Goal: Find specific page/section: Find specific page/section

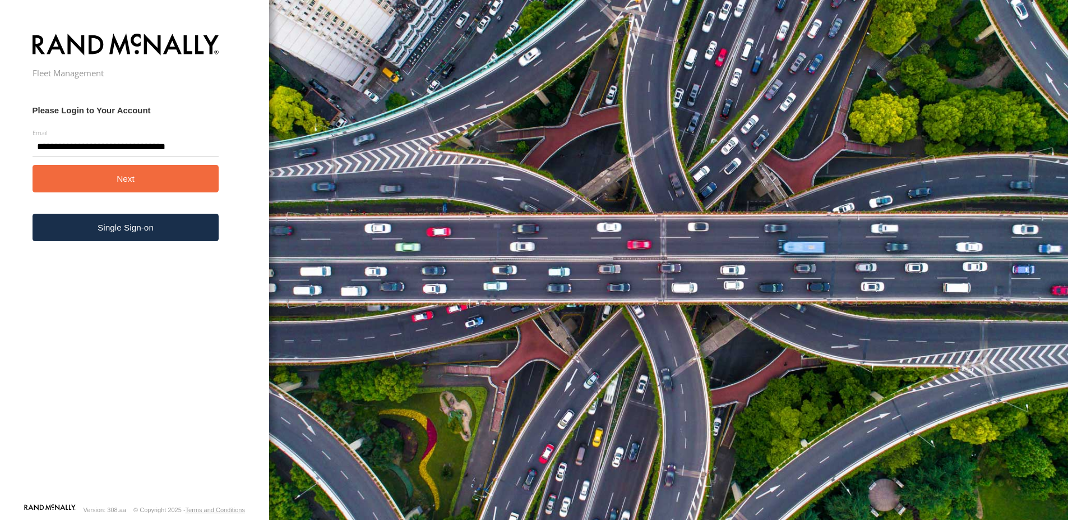
type input "**********"
click at [149, 181] on button "Next" at bounding box center [126, 178] width 187 height 27
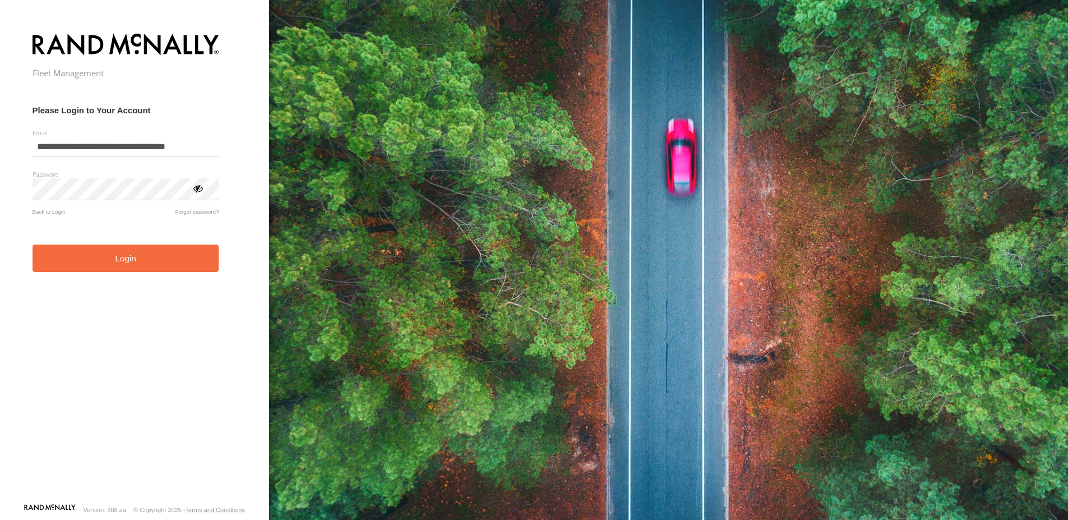
click at [126, 261] on button "Login" at bounding box center [126, 257] width 187 height 27
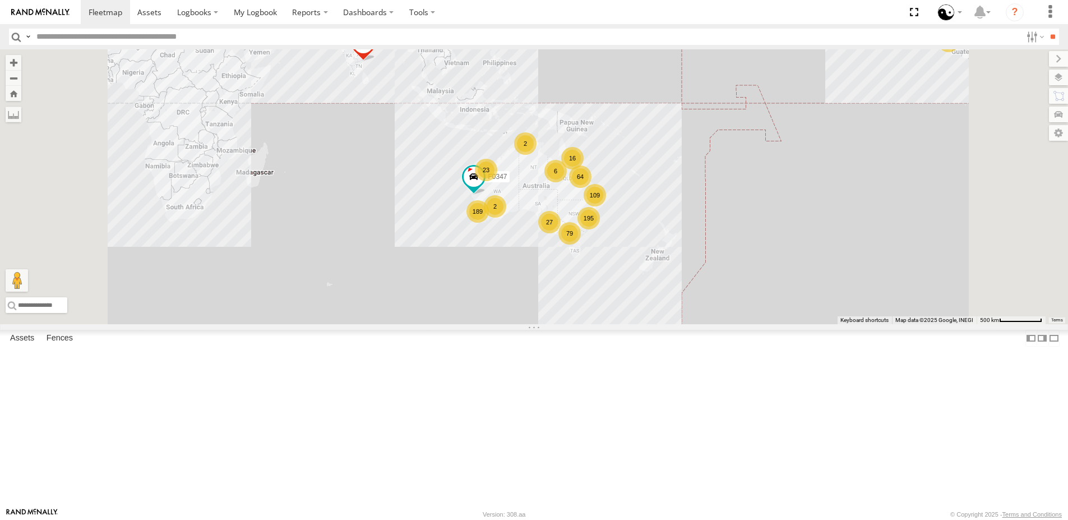
click at [0, 0] on span at bounding box center [0, 0] width 0 height 0
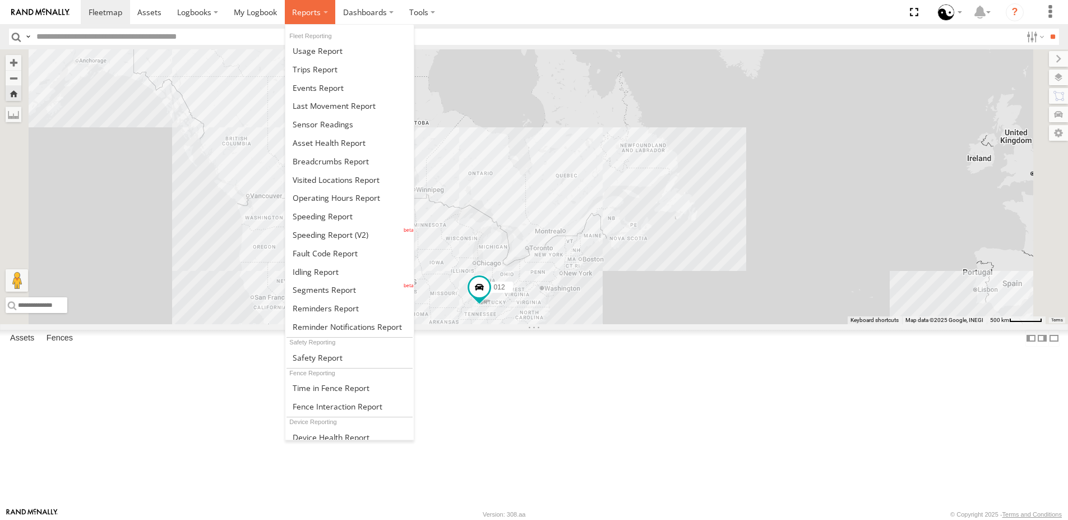
click at [320, 11] on span at bounding box center [306, 12] width 29 height 11
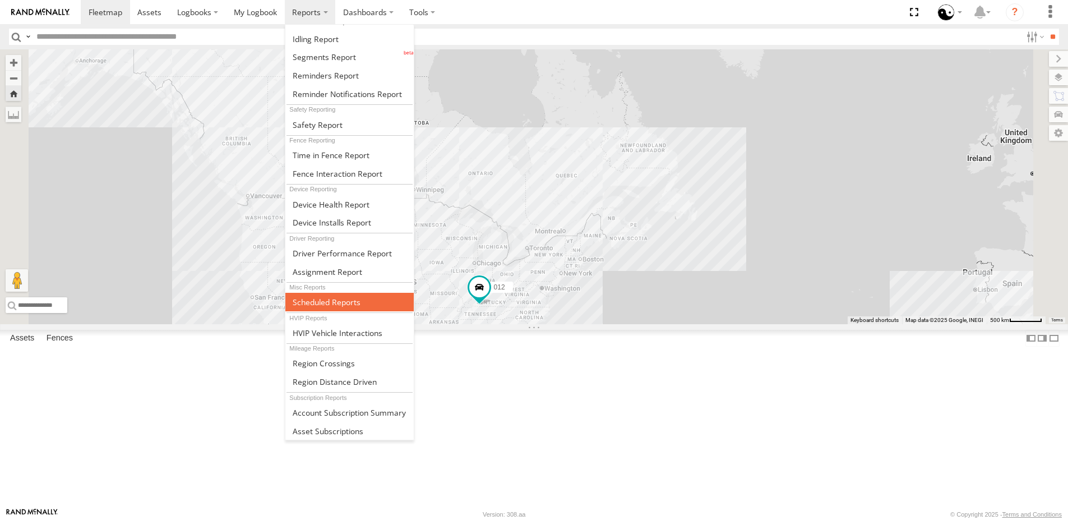
scroll to position [270, 0]
click at [373, 293] on link at bounding box center [349, 302] width 129 height 18
